Goal: Transaction & Acquisition: Book appointment/travel/reservation

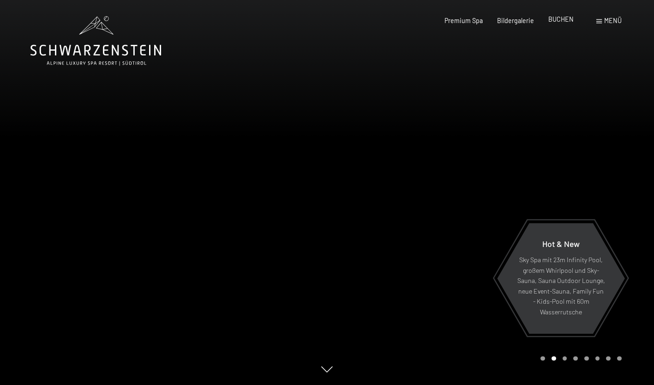
click at [559, 19] on span "BUCHEN" at bounding box center [560, 19] width 25 height 8
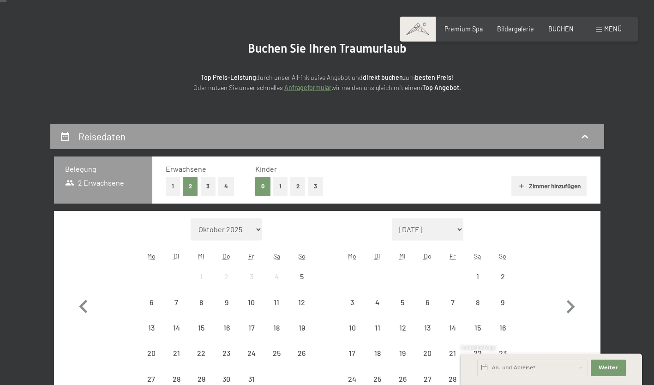
scroll to position [138, 0]
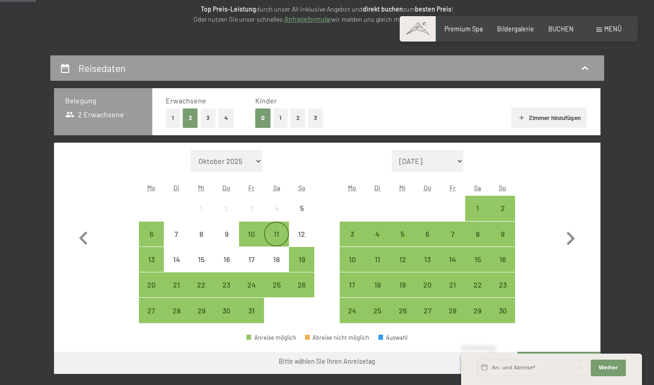
click at [284, 235] on div "11" at bounding box center [276, 241] width 23 height 23
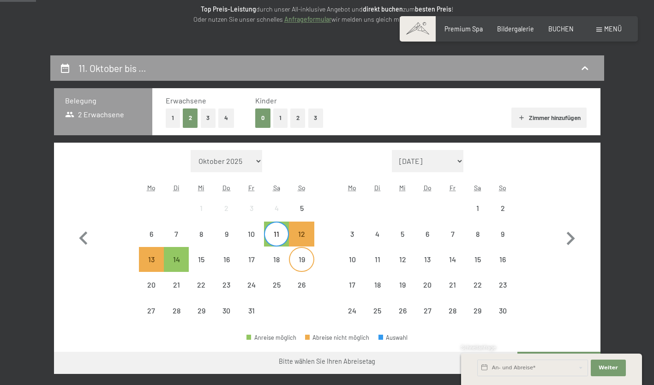
click at [306, 264] on div "19" at bounding box center [301, 267] width 23 height 23
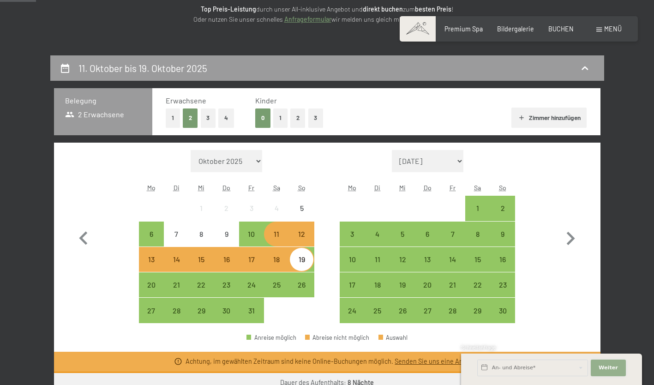
click at [613, 367] on span "Weiter" at bounding box center [608, 367] width 19 height 7
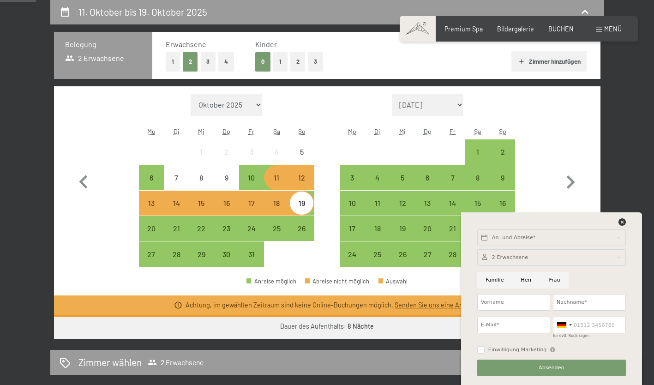
scroll to position [277, 0]
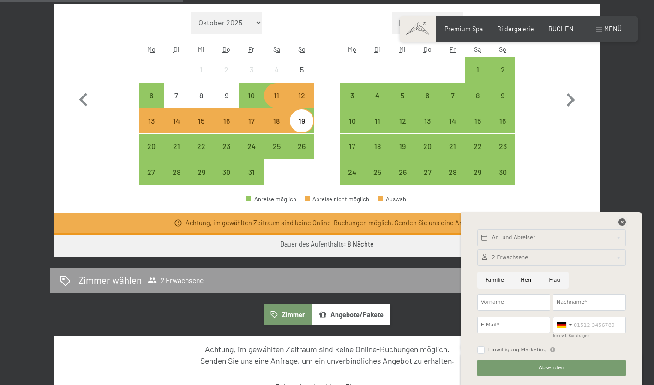
click at [621, 219] on icon at bounding box center [621, 221] width 7 height 7
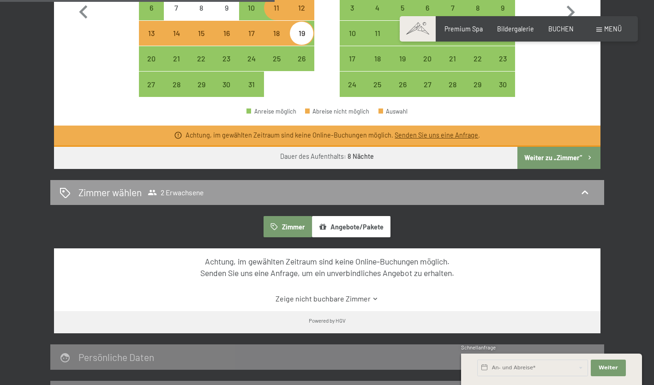
scroll to position [415, 0]
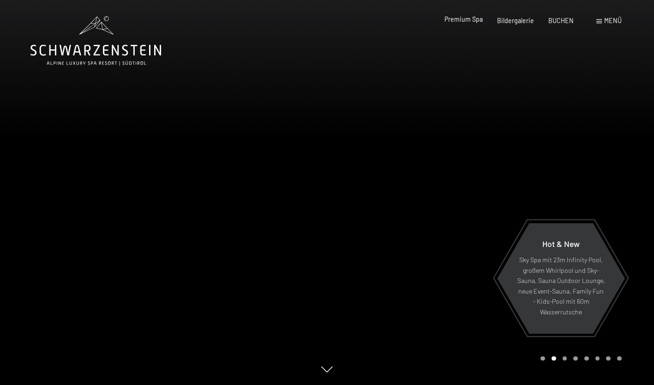
click at [460, 19] on span "Premium Spa" at bounding box center [463, 19] width 38 height 8
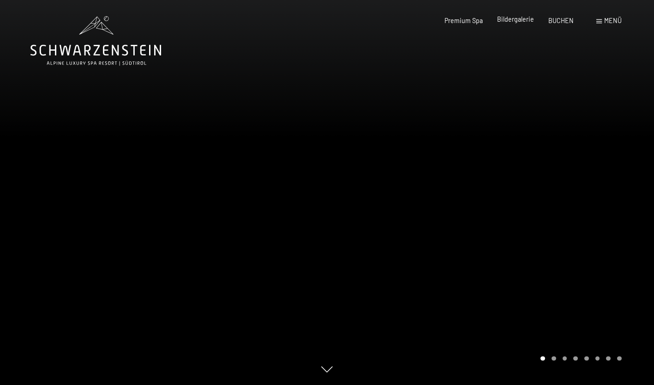
click at [506, 22] on span "Bildergalerie" at bounding box center [515, 19] width 37 height 8
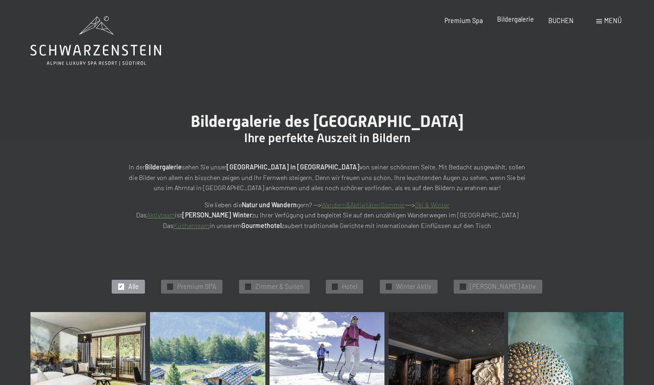
click at [527, 18] on span "Bildergalerie" at bounding box center [515, 19] width 37 height 8
click at [74, 44] on icon at bounding box center [95, 40] width 131 height 49
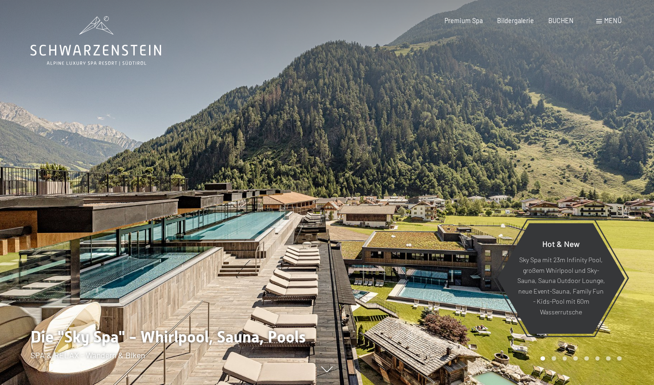
click at [616, 18] on span "Menü" at bounding box center [613, 21] width 18 height 8
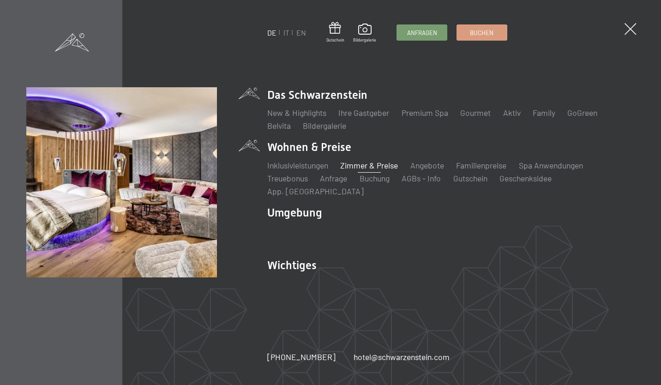
click at [383, 170] on link "Zimmer & Preise" at bounding box center [369, 165] width 58 height 10
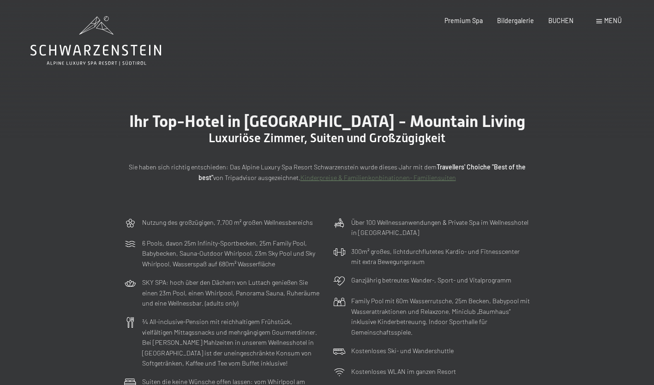
click at [611, 18] on span "Menü" at bounding box center [613, 21] width 18 height 8
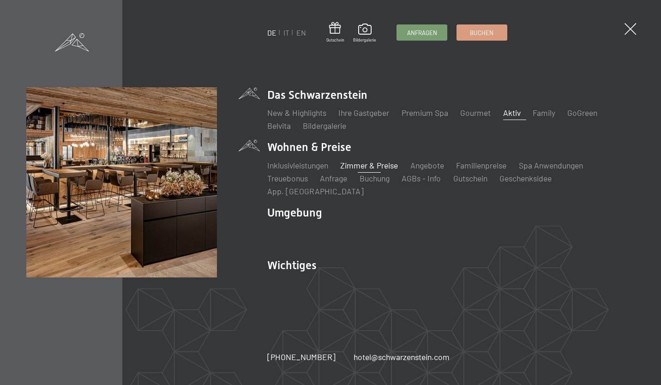
click at [509, 117] on link "Aktiv" at bounding box center [512, 113] width 18 height 10
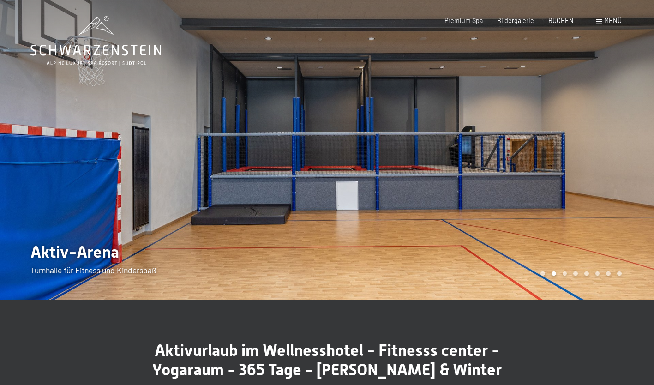
click at [591, 181] on div at bounding box center [490, 150] width 327 height 300
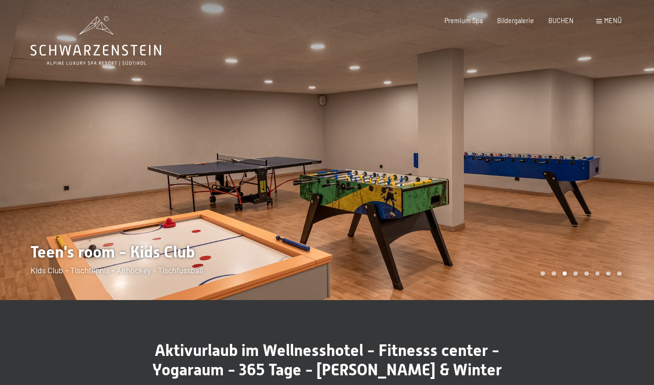
click at [591, 181] on div at bounding box center [490, 150] width 327 height 300
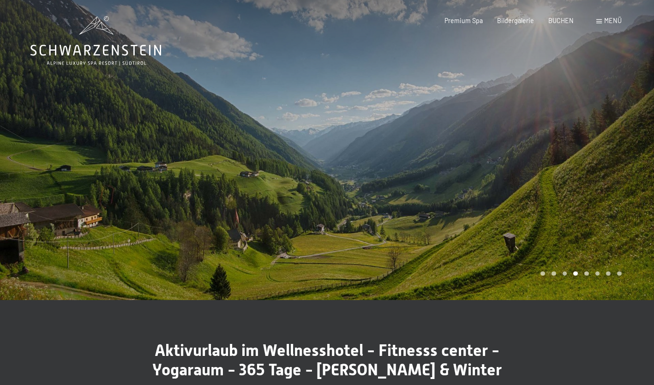
click at [591, 181] on div at bounding box center [490, 150] width 327 height 300
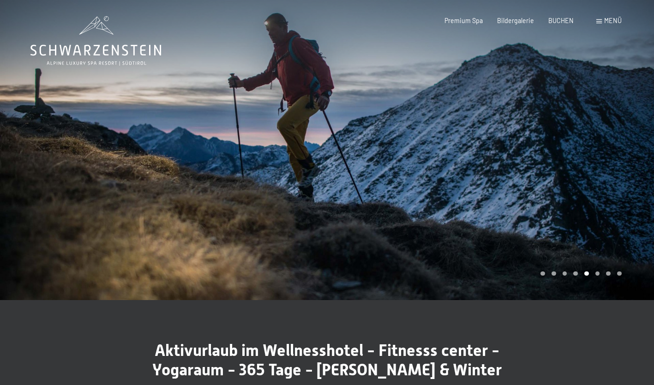
click at [591, 181] on div at bounding box center [490, 150] width 327 height 300
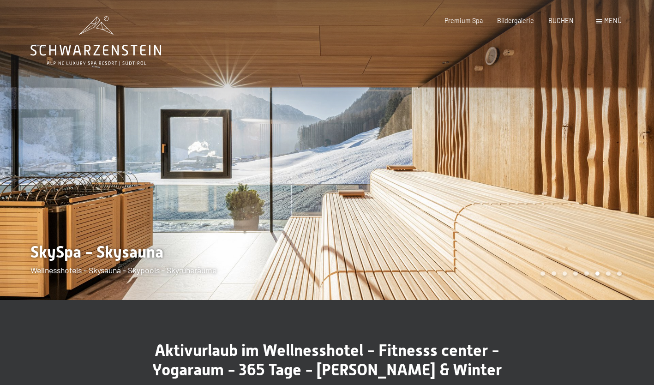
click at [591, 181] on div at bounding box center [490, 150] width 327 height 300
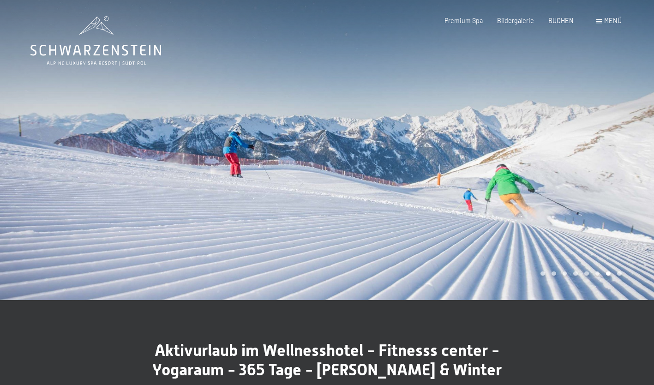
click at [591, 181] on div at bounding box center [490, 150] width 327 height 300
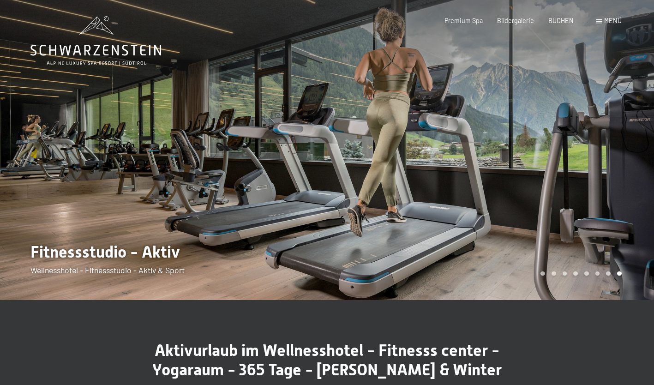
click at [591, 181] on div at bounding box center [490, 150] width 327 height 300
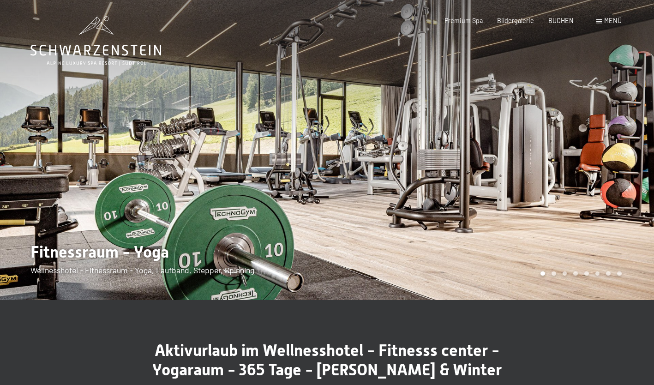
click at [591, 181] on div at bounding box center [490, 150] width 327 height 300
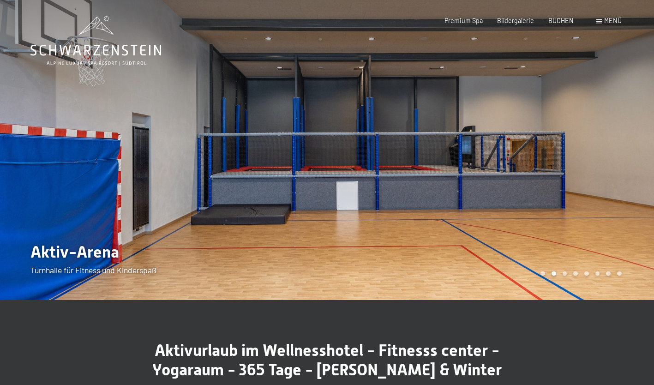
click at [591, 181] on div at bounding box center [490, 150] width 327 height 300
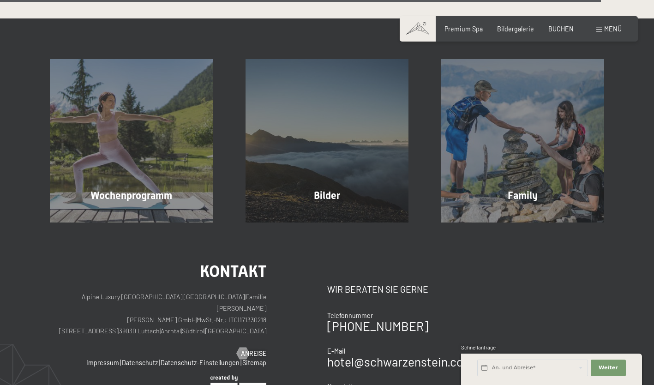
scroll to position [2077, 0]
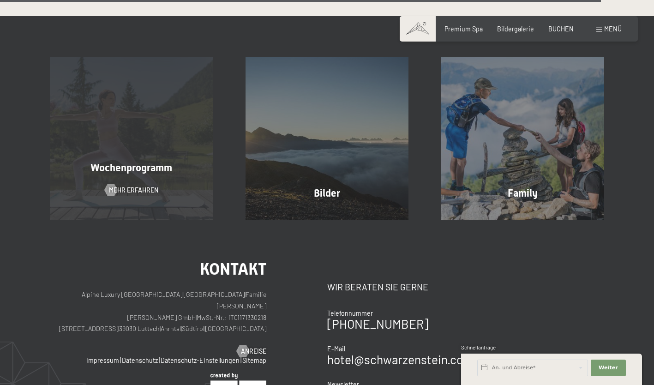
click at [111, 137] on div "Wochenprogramm Mehr erfahren" at bounding box center [132, 138] width 196 height 163
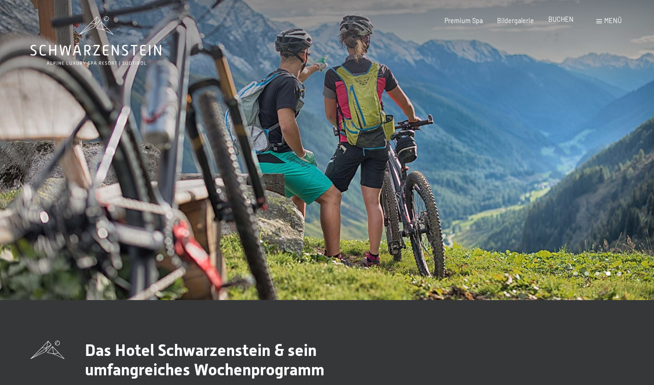
click at [568, 17] on span "BUCHEN" at bounding box center [560, 19] width 25 height 8
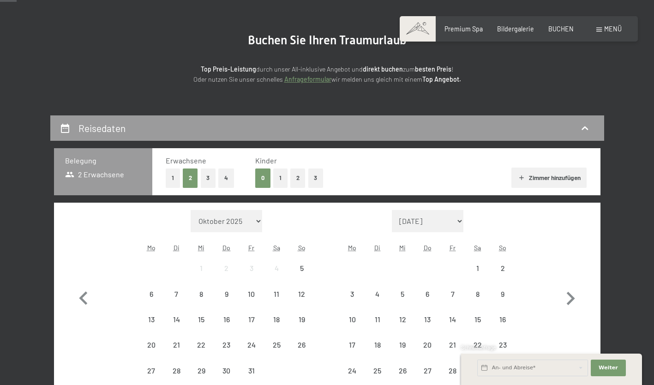
scroll to position [138, 0]
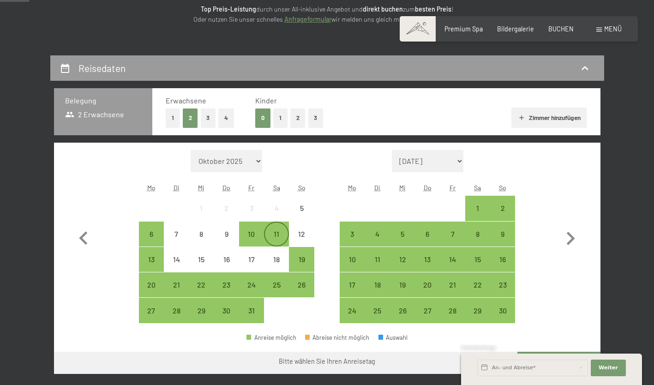
click at [277, 236] on div "11" at bounding box center [276, 241] width 23 height 23
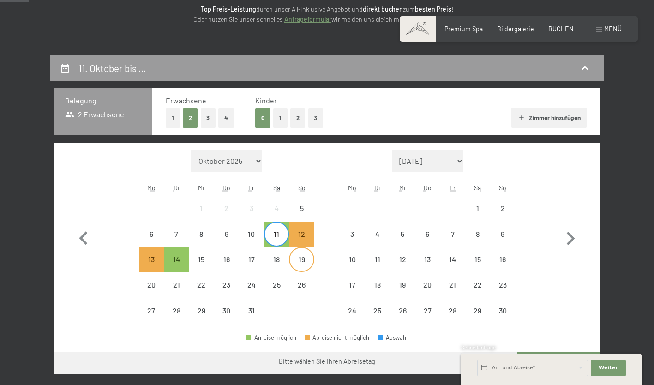
click at [303, 260] on div "19" at bounding box center [301, 267] width 23 height 23
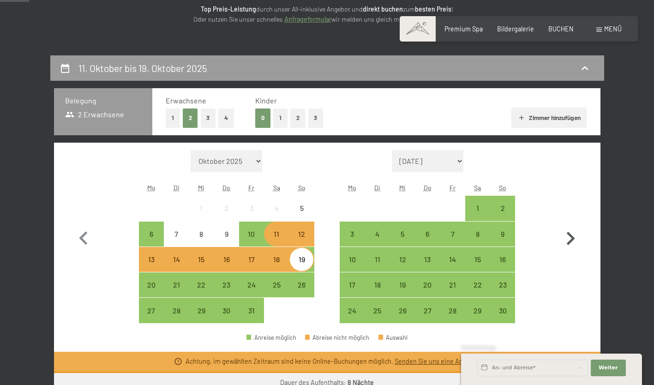
click at [577, 234] on icon "button" at bounding box center [570, 238] width 27 height 27
select select "2025-11-01"
select select "2025-12-01"
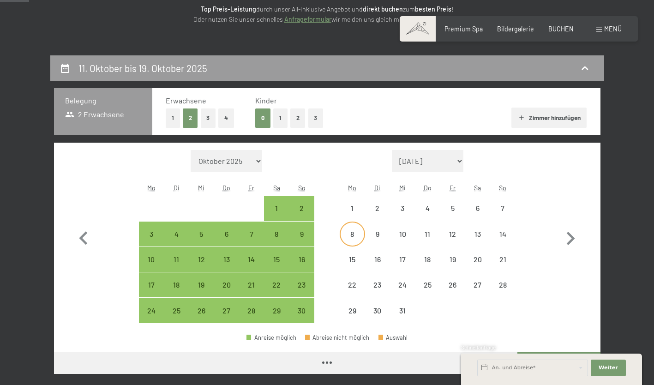
select select "2025-11-01"
select select "2025-12-01"
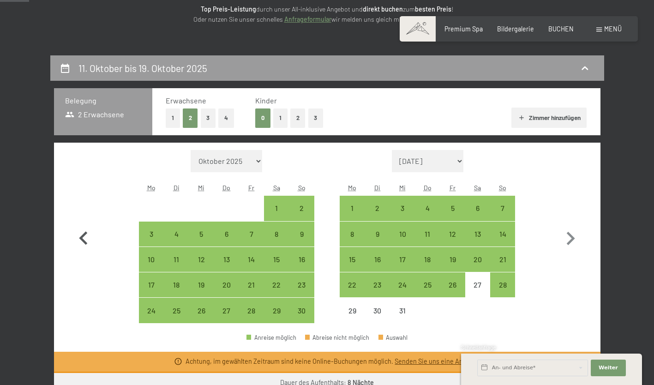
click at [83, 238] on icon "button" at bounding box center [83, 238] width 27 height 27
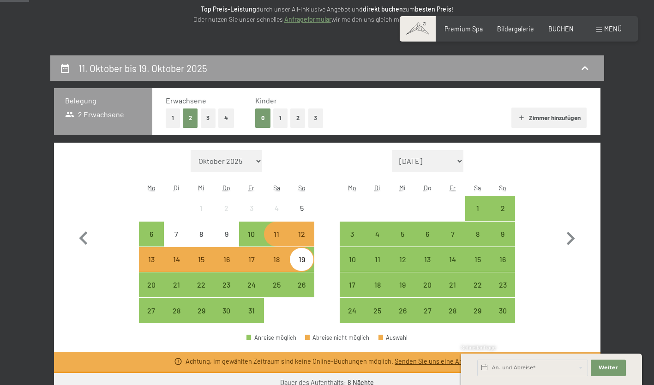
click at [274, 235] on div "11" at bounding box center [276, 241] width 23 height 23
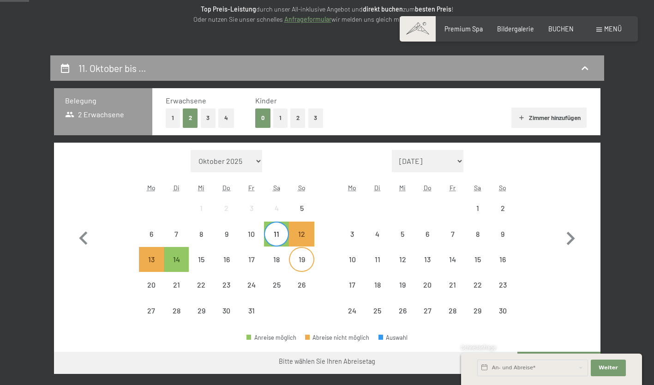
click at [305, 253] on div "19" at bounding box center [301, 259] width 23 height 23
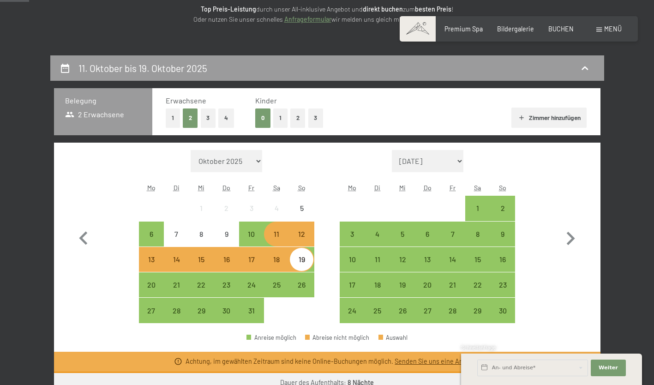
click at [168, 113] on button "1" at bounding box center [173, 117] width 14 height 19
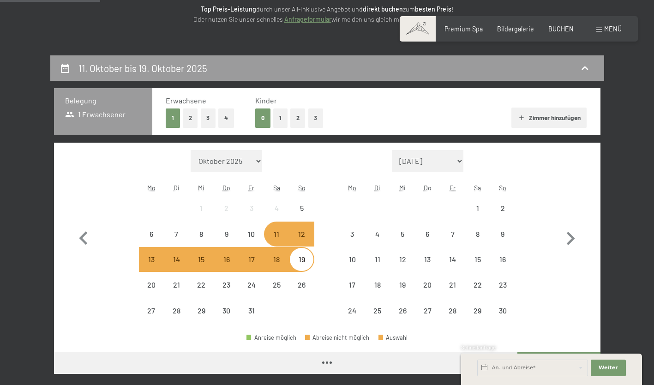
scroll to position [369, 0]
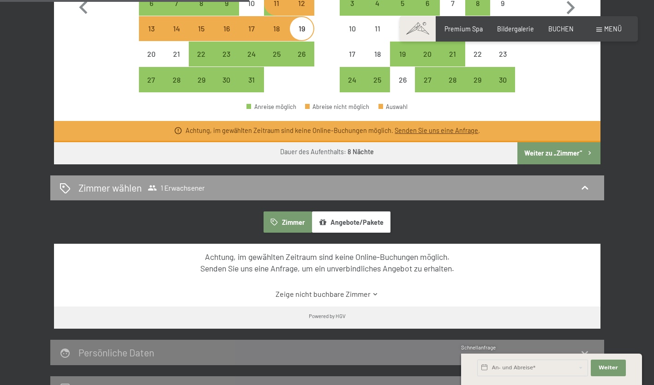
click at [564, 150] on button "Weiter zu „Zimmer“" at bounding box center [558, 153] width 83 height 22
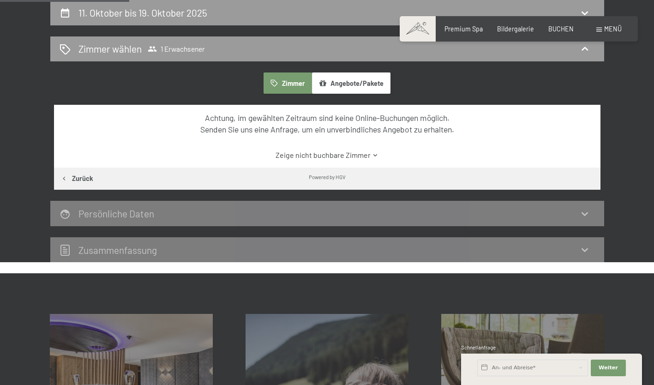
click at [366, 147] on div "Achtung, im gewählten Zeitraum sind keine Online-Buchungen möglich. Senden Sie …" at bounding box center [327, 136] width 546 height 63
click at [372, 154] on icon at bounding box center [375, 155] width 7 height 7
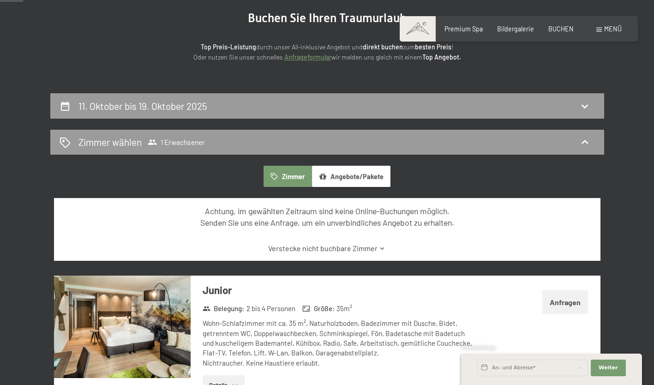
scroll to position [0, 0]
